Goal: Information Seeking & Learning: Learn about a topic

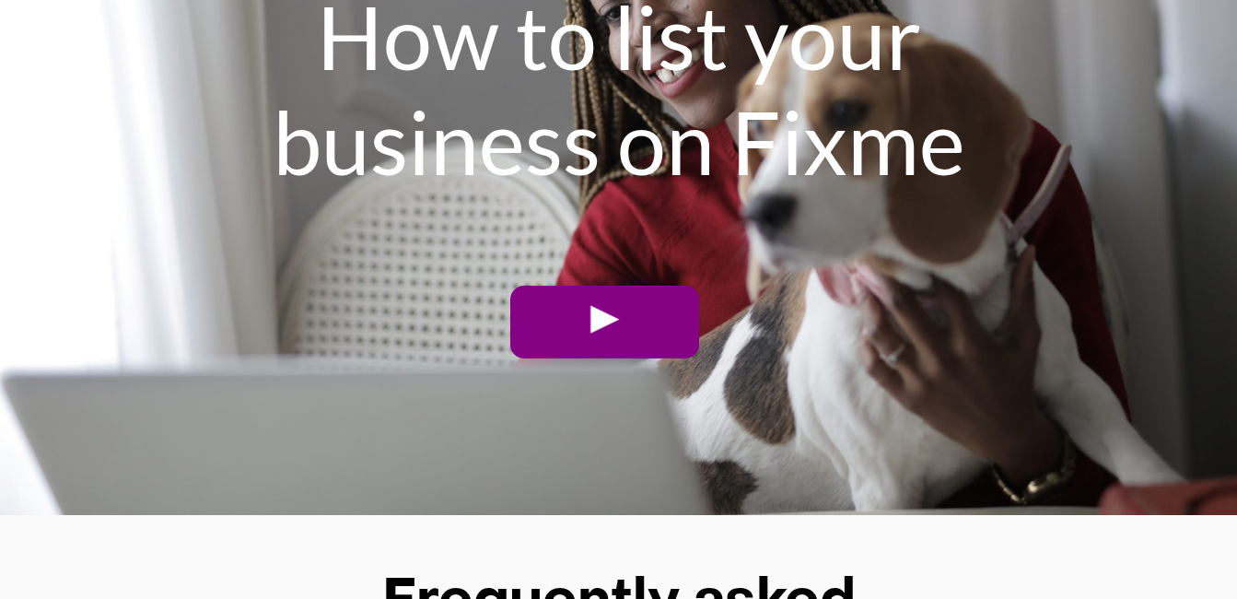
scroll to position [5490, 0]
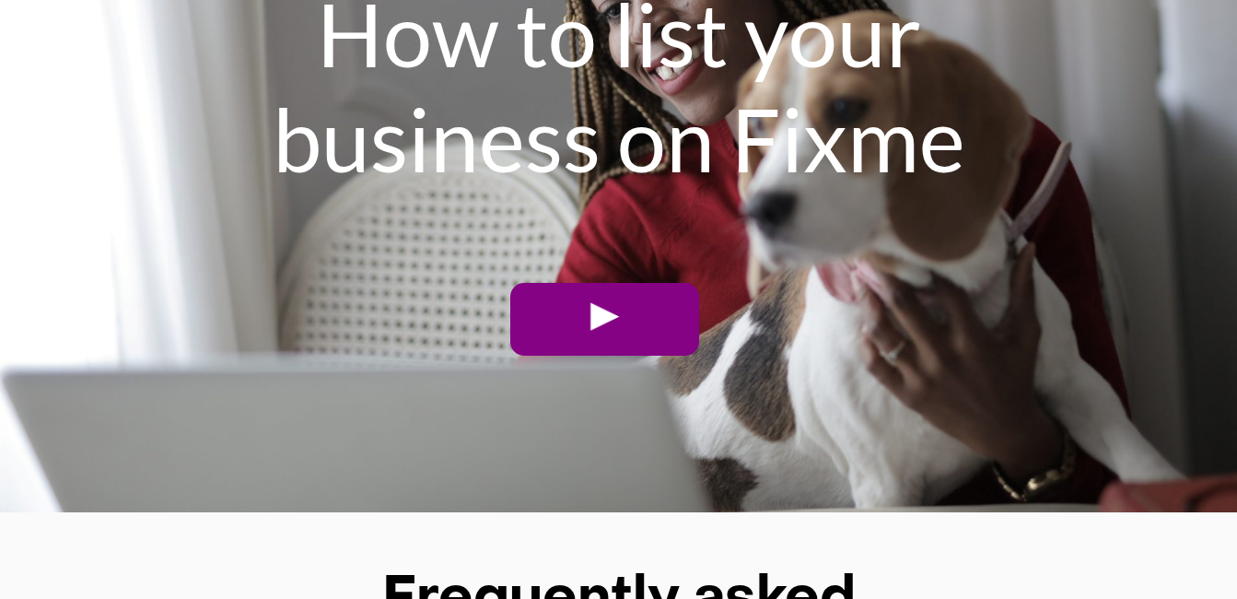
click at [590, 288] on link at bounding box center [604, 319] width 189 height 73
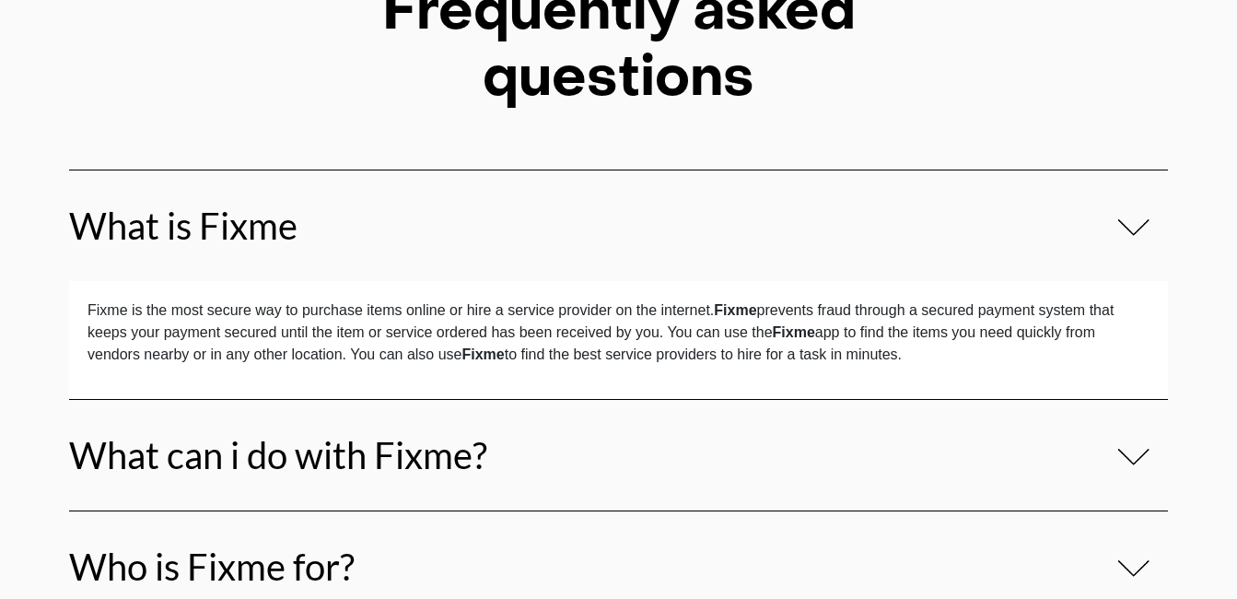
scroll to position [6080, 0]
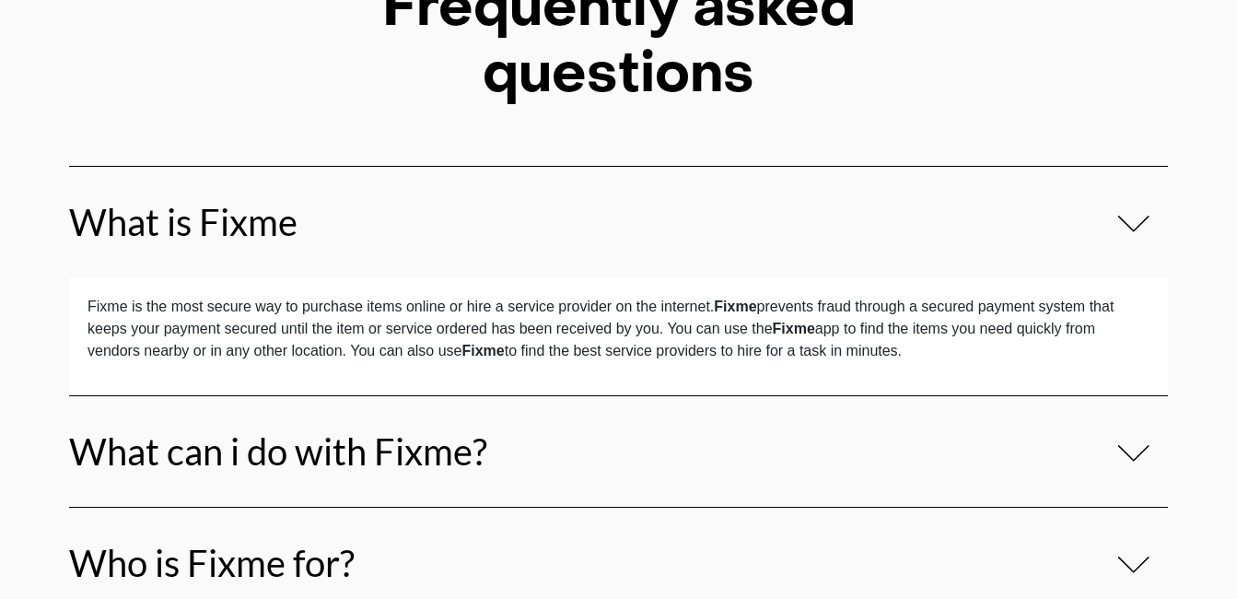
click at [1117, 229] on img at bounding box center [1133, 223] width 32 height 21
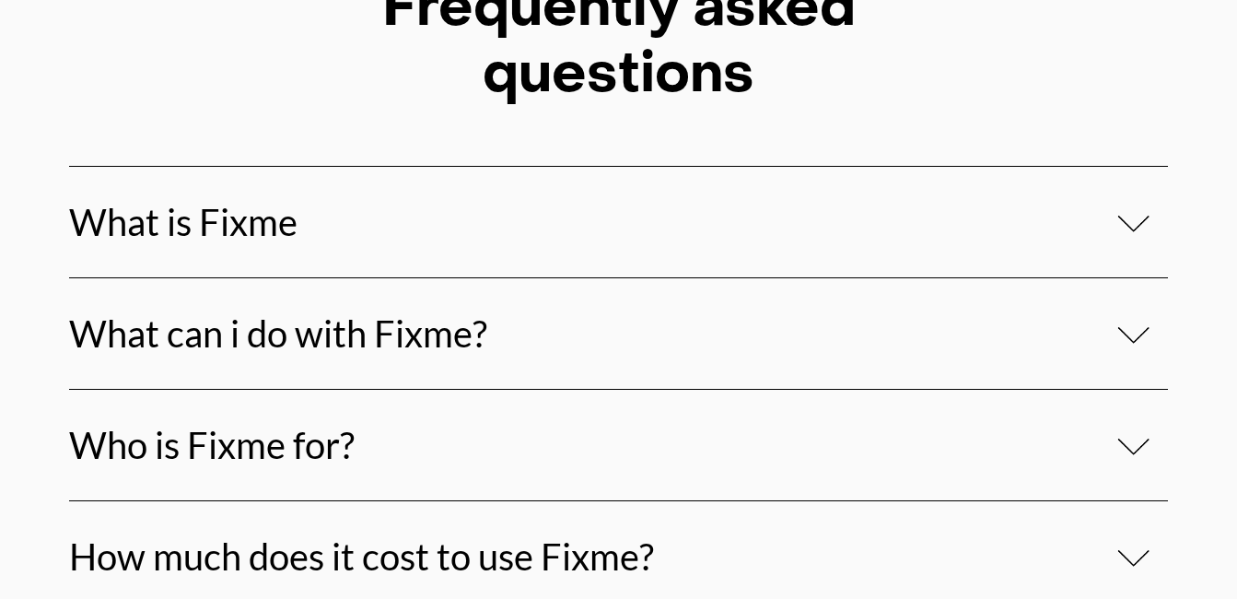
click at [859, 368] on div "What can i do with Fixme?" at bounding box center [618, 332] width 1099 height 111
click at [1132, 341] on img at bounding box center [1133, 334] width 32 height 21
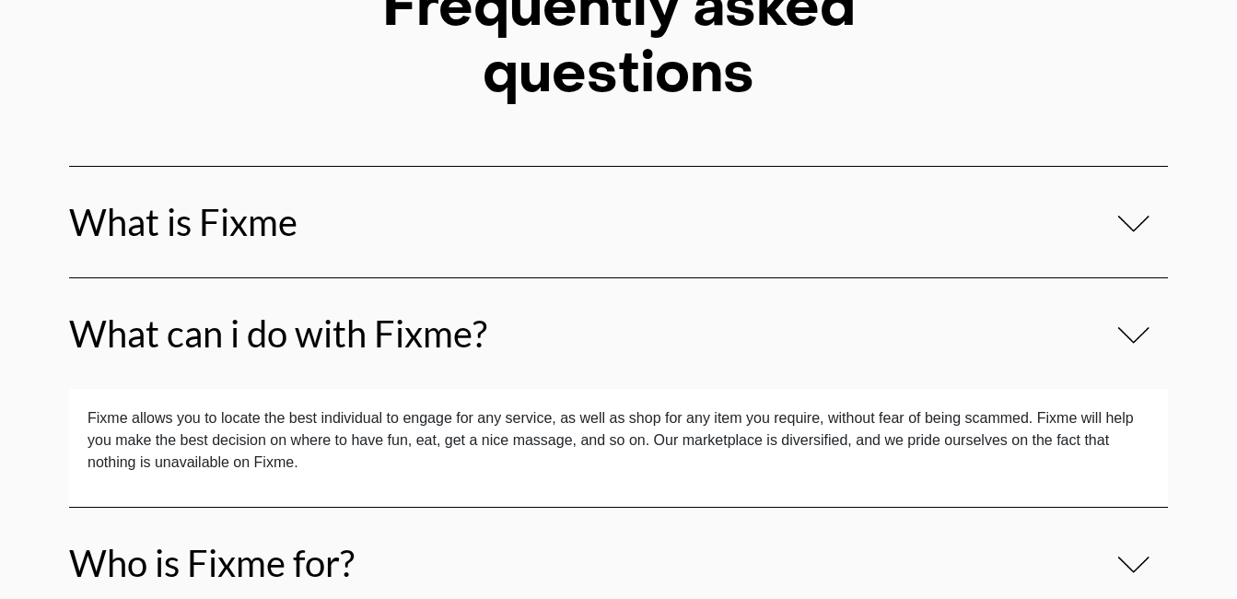
click at [1132, 341] on img at bounding box center [1133, 334] width 32 height 21
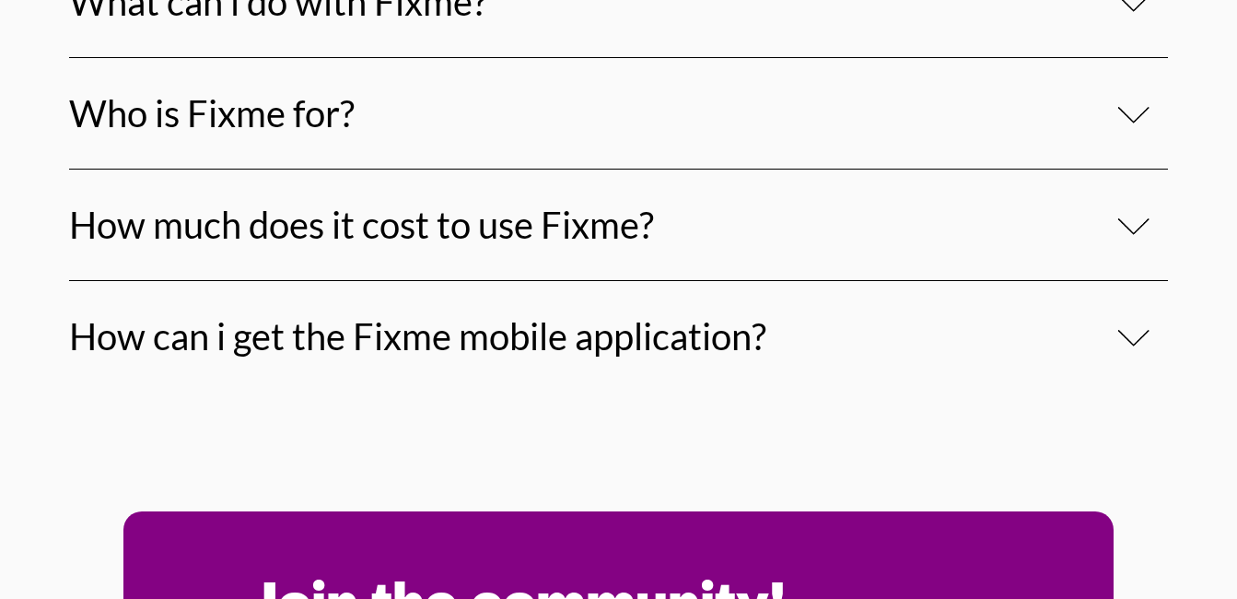
scroll to position [6448, 0]
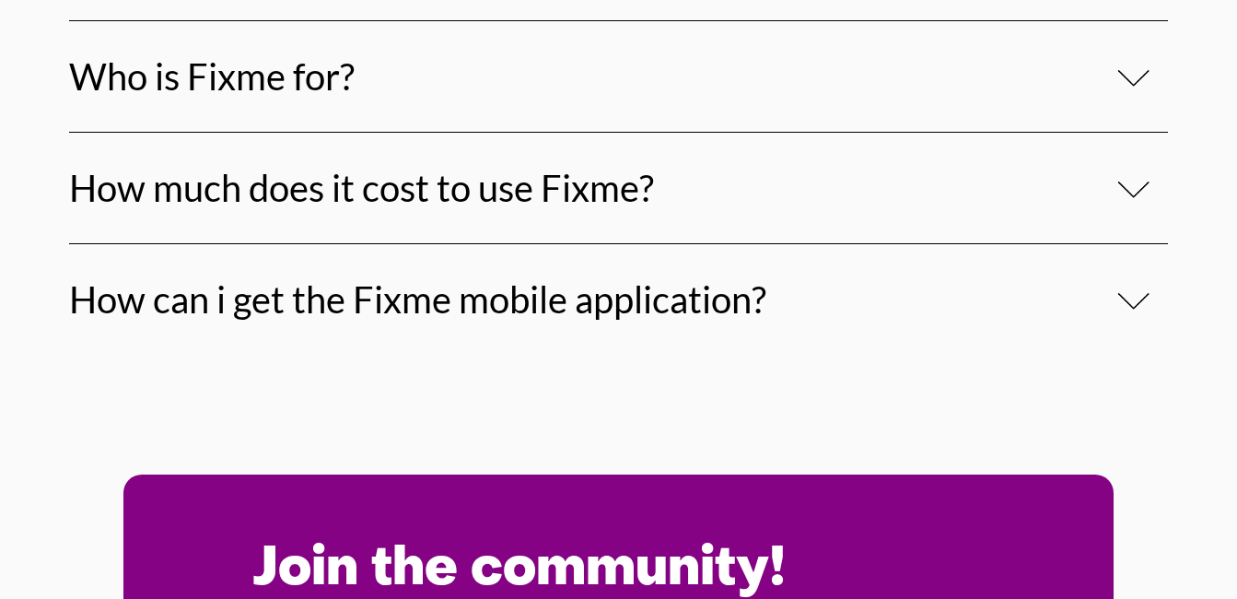
click at [1143, 187] on img at bounding box center [1133, 189] width 32 height 21
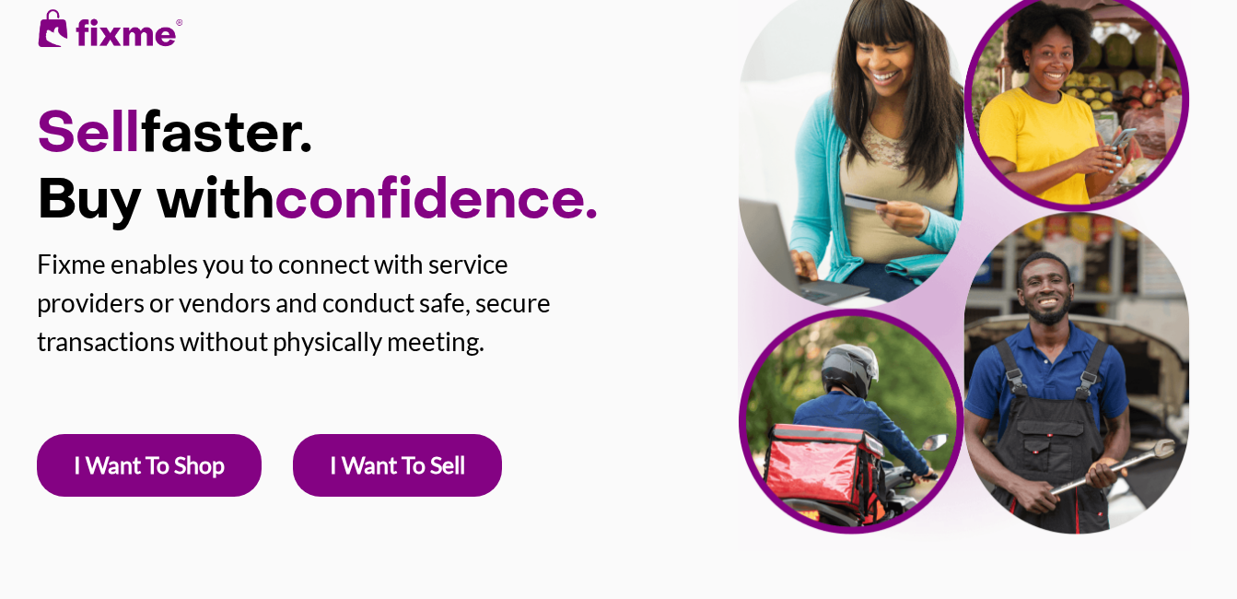
scroll to position [0, 0]
